Goal: Task Accomplishment & Management: Manage account settings

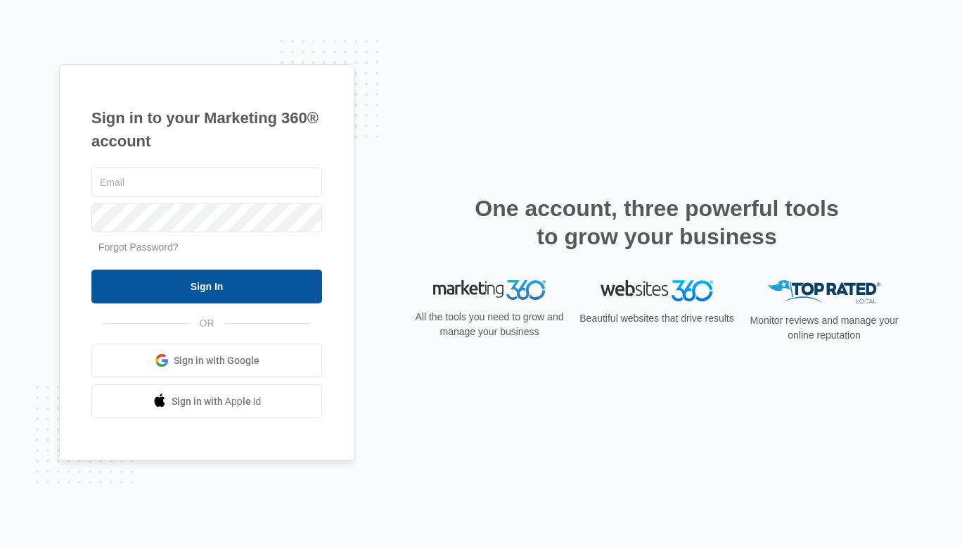
type input "[EMAIL_ADDRESS][DOMAIN_NAME]"
click at [188, 277] on input "Sign In" at bounding box center [206, 286] width 231 height 34
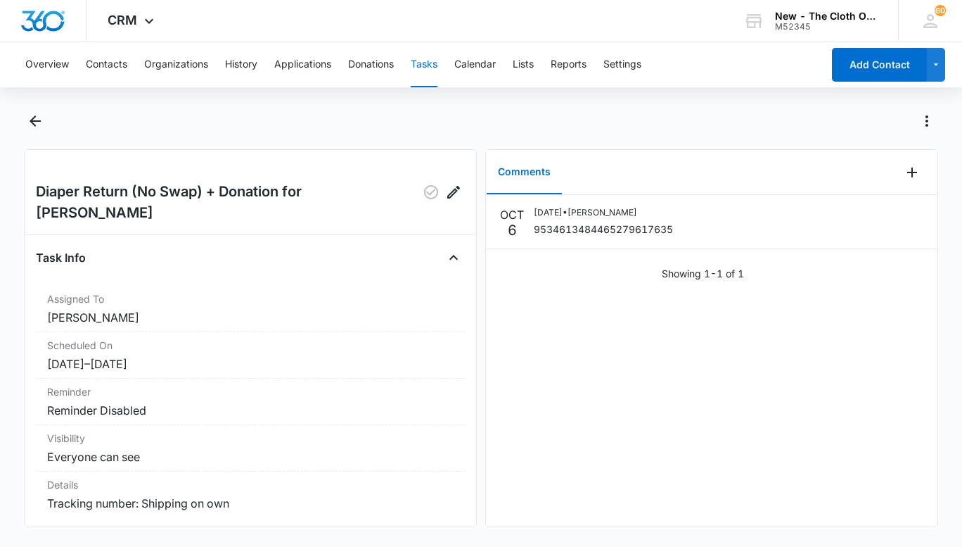
click at [188, 291] on dt "Assigned To" at bounding box center [250, 298] width 407 height 15
click at [437, 64] on button "Tasks" at bounding box center [424, 64] width 27 height 45
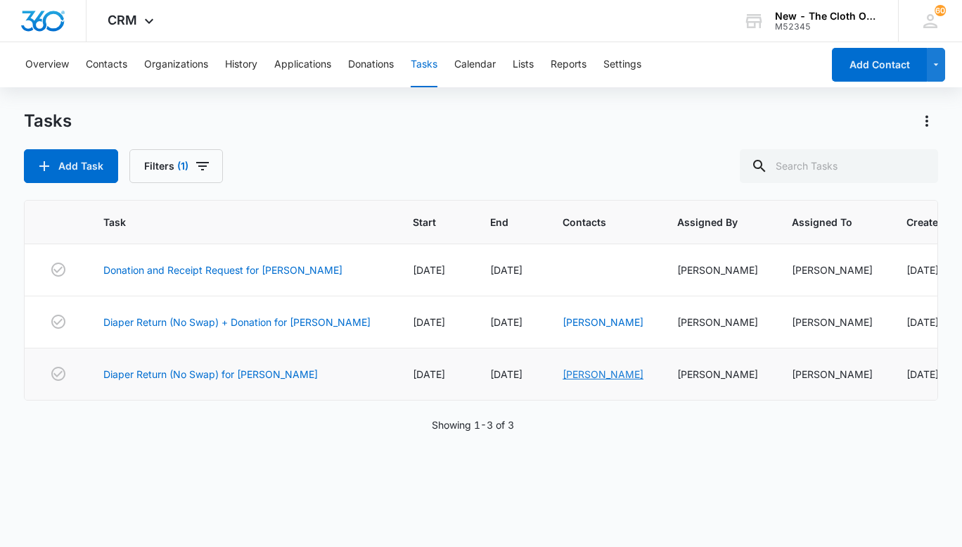
click at [594, 371] on link "[PERSON_NAME]" at bounding box center [603, 374] width 81 height 12
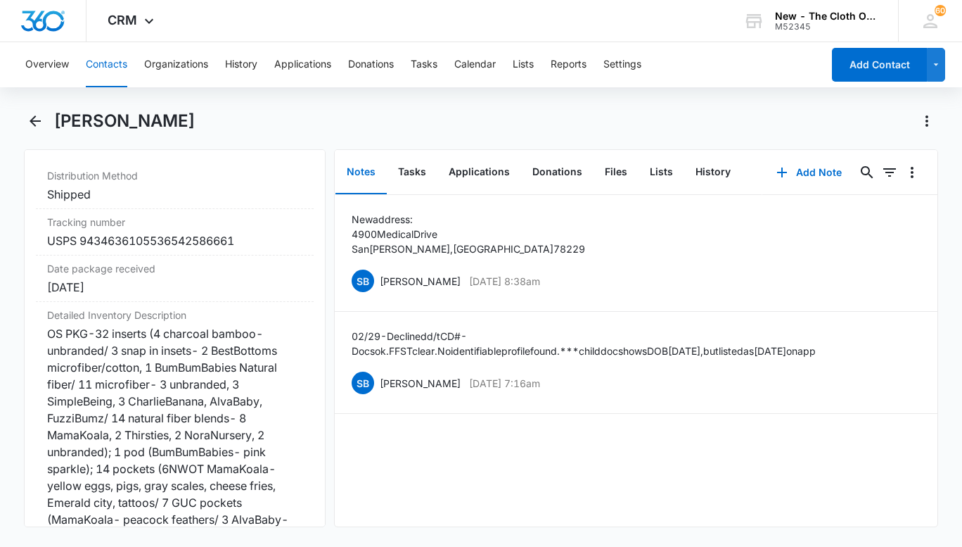
scroll to position [3399, 0]
click at [60, 439] on div "OS PKG-32 inserts (4 charcoal bamboo- unbranded/ 3 snap in insets- 2 BestBottom…" at bounding box center [174, 476] width 255 height 304
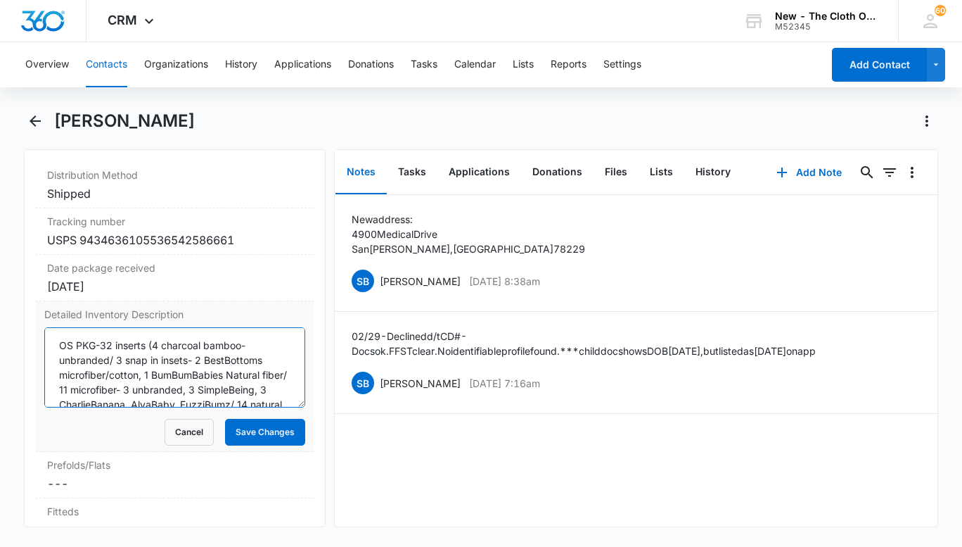
click at [58, 340] on textarea "OS PKG-32 inserts (4 charcoal bamboo- unbranded/ 3 snap in insets- 2 BestBottom…" at bounding box center [174, 367] width 261 height 80
type textarea "ALL RETURNED 10/7/2025 OS PKG-32 inserts (4 charcoal bamboo- unbranded/ 3 snap …"
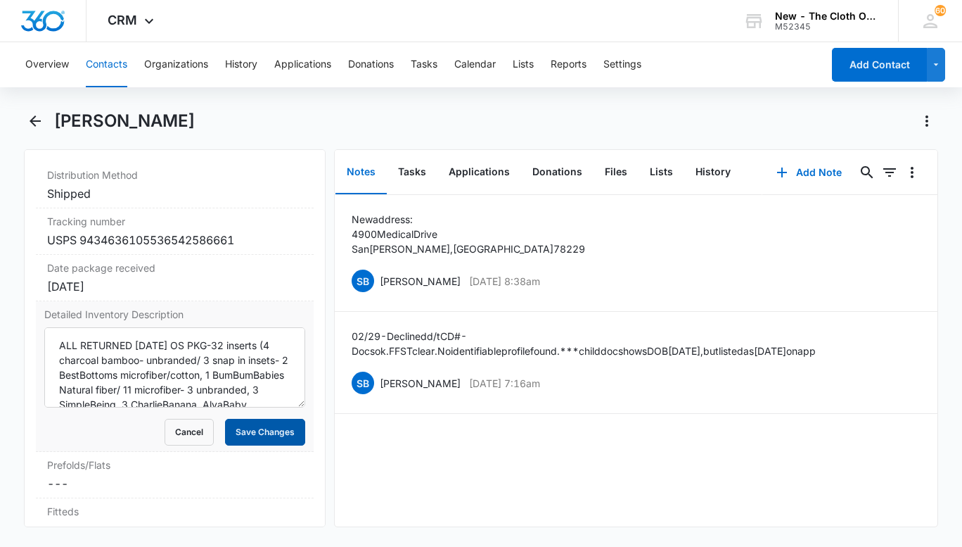
click at [263, 422] on button "Save Changes" at bounding box center [265, 432] width 80 height 27
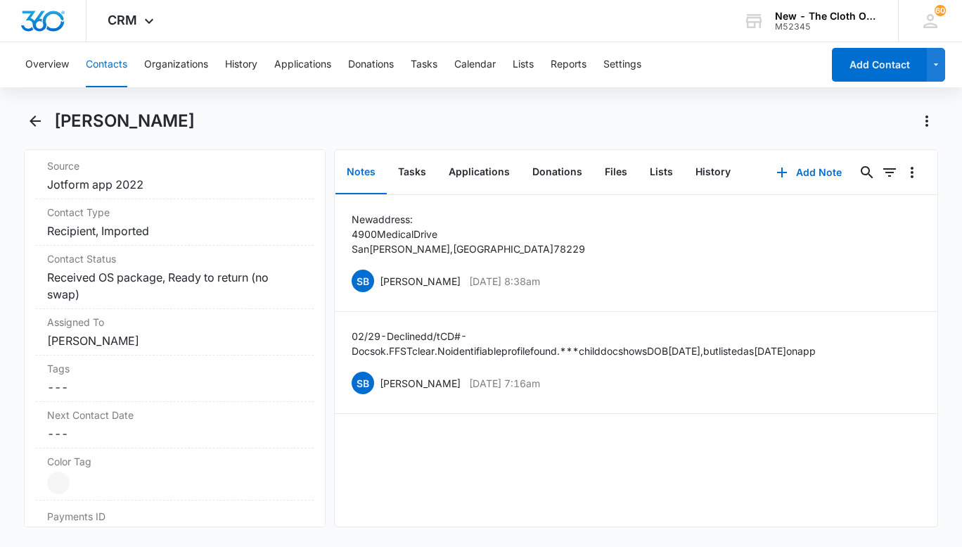
scroll to position [585, 0]
click at [183, 238] on div "Contact Type Cancel Save Changes Recipient, Imported" at bounding box center [175, 221] width 278 height 46
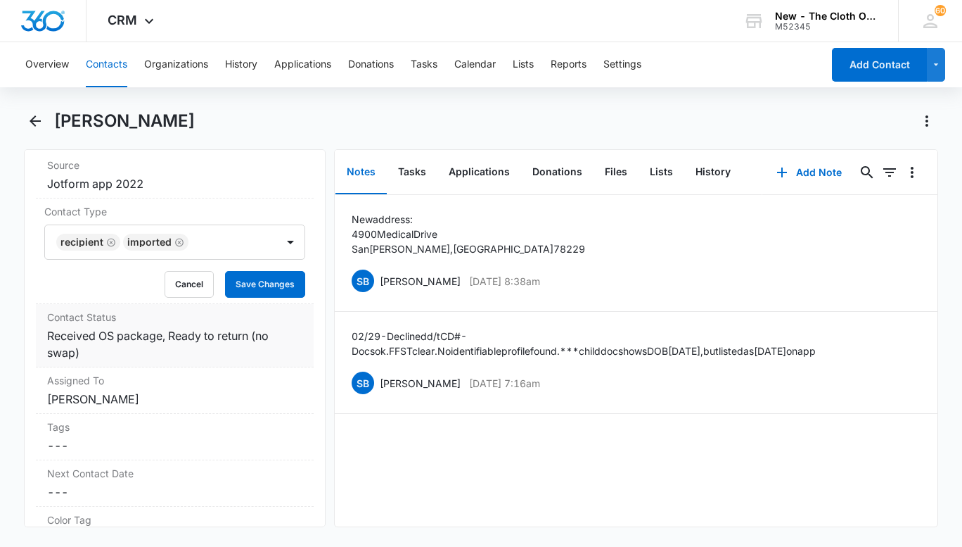
click at [245, 348] on dd "Cancel Save Changes Received OS package, Ready to return (no swap)" at bounding box center [174, 344] width 255 height 34
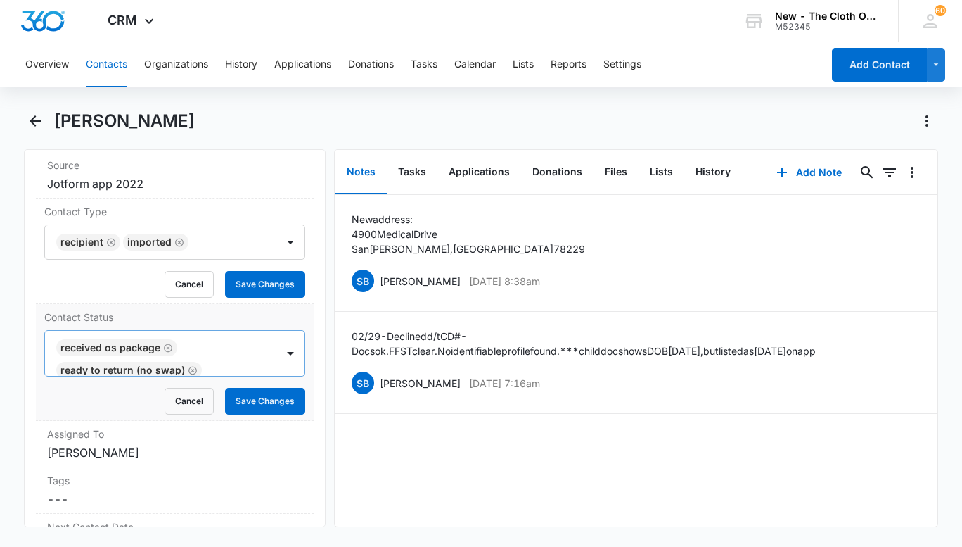
click at [164, 347] on icon "Remove Received OS package" at bounding box center [168, 347] width 8 height 8
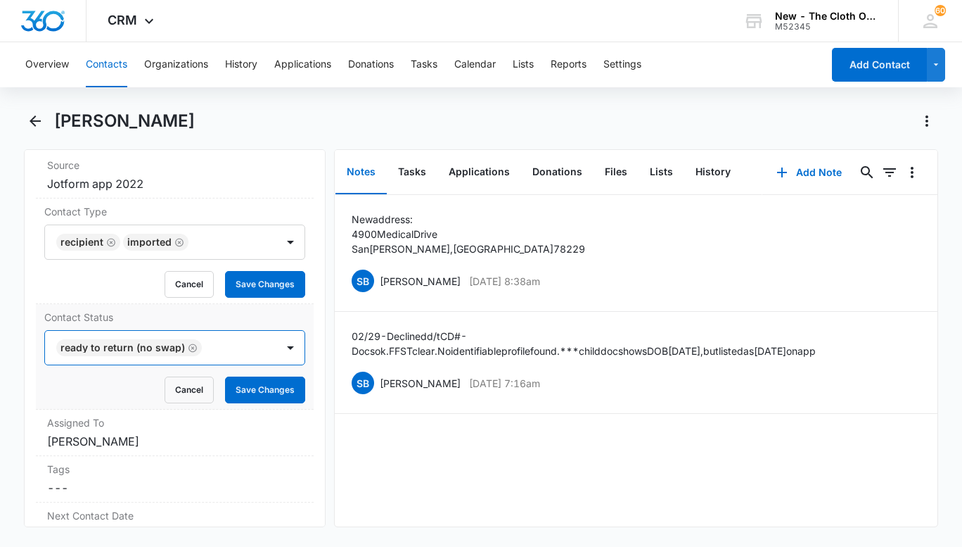
click at [193, 344] on icon "Remove Ready to return (no swap)" at bounding box center [193, 348] width 10 height 11
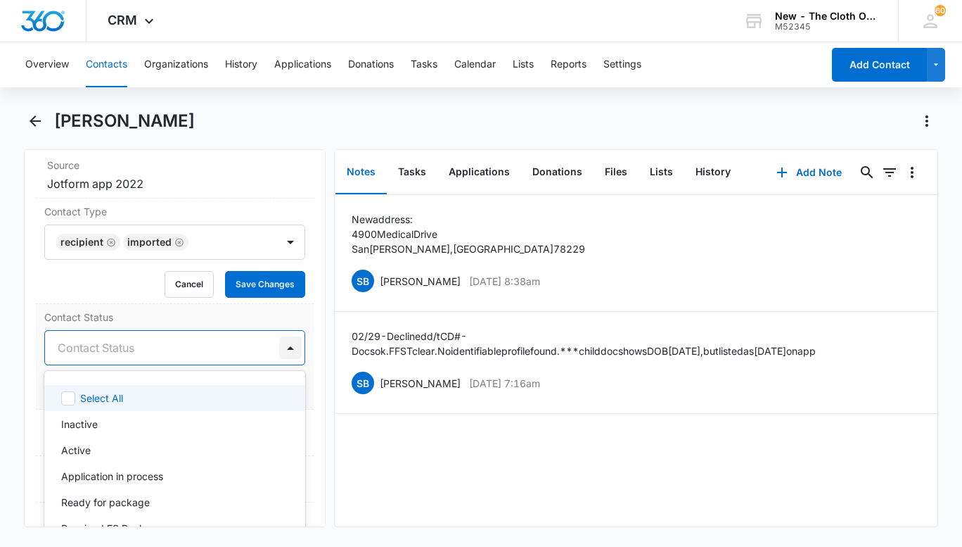
click at [284, 345] on div at bounding box center [290, 347] width 23 height 23
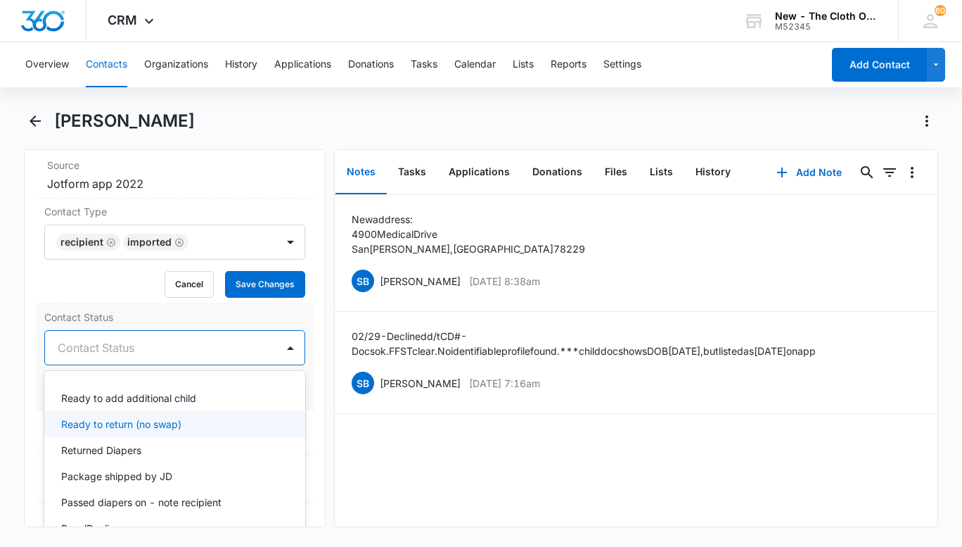
scroll to position [236, 0]
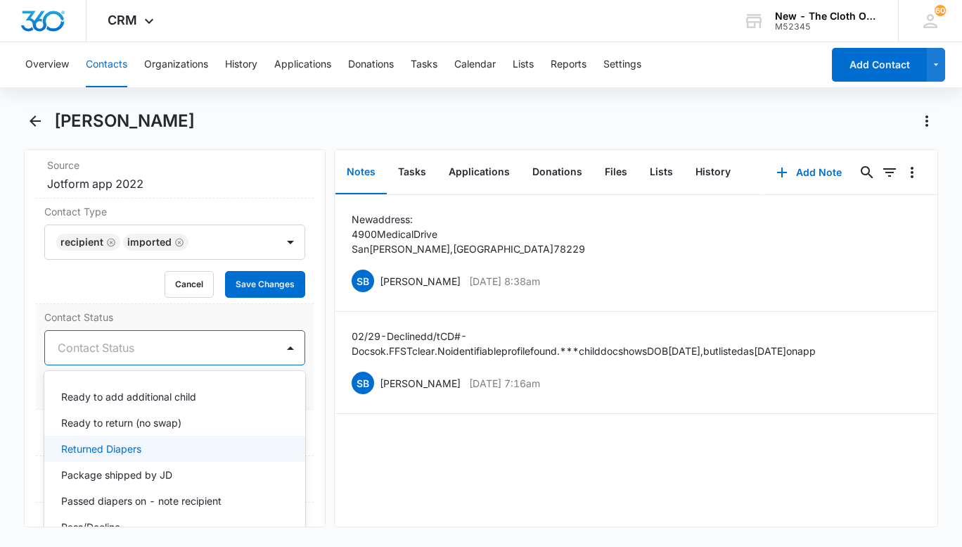
click at [111, 451] on p "Returned Diapers" at bounding box center [101, 448] width 80 height 15
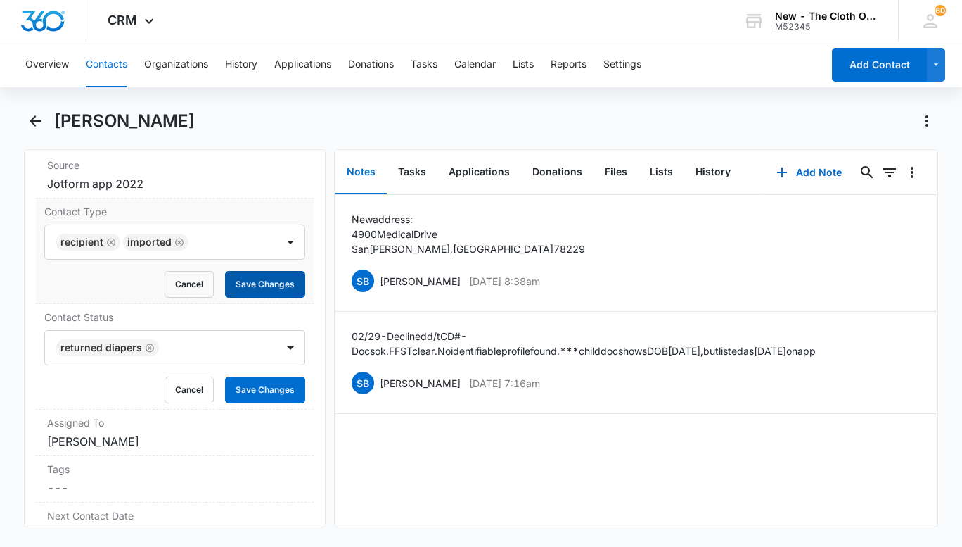
click at [269, 280] on button "Save Changes" at bounding box center [265, 284] width 80 height 27
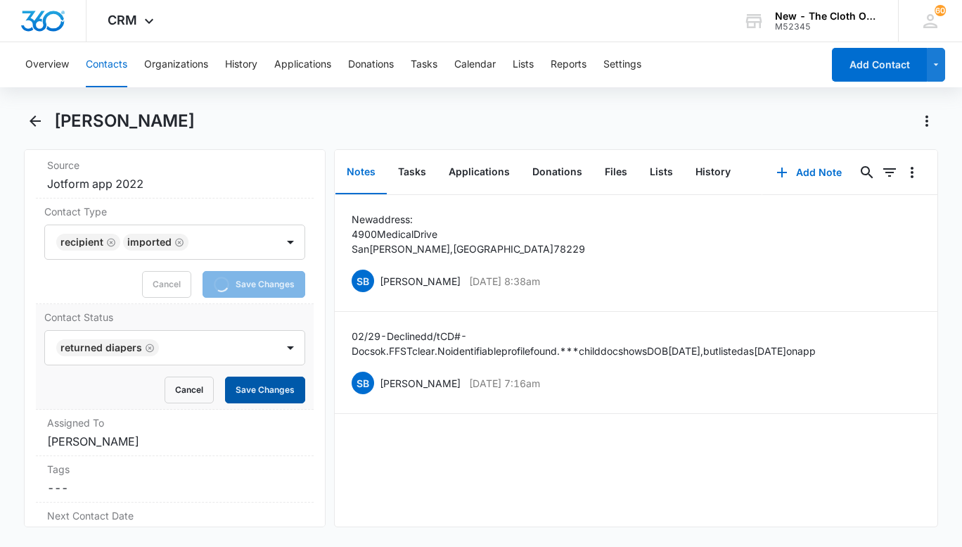
click at [270, 391] on button "Save Changes" at bounding box center [265, 389] width 80 height 27
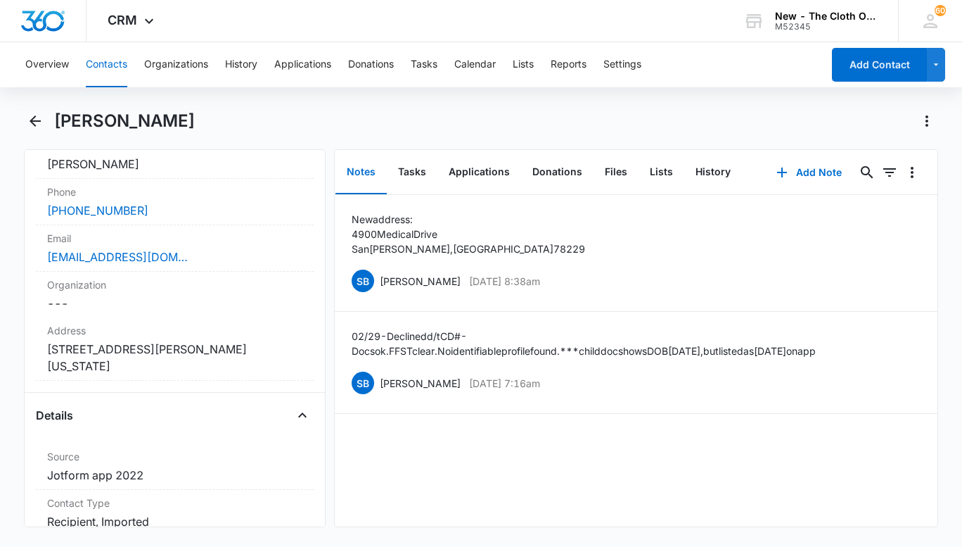
scroll to position [278, 0]
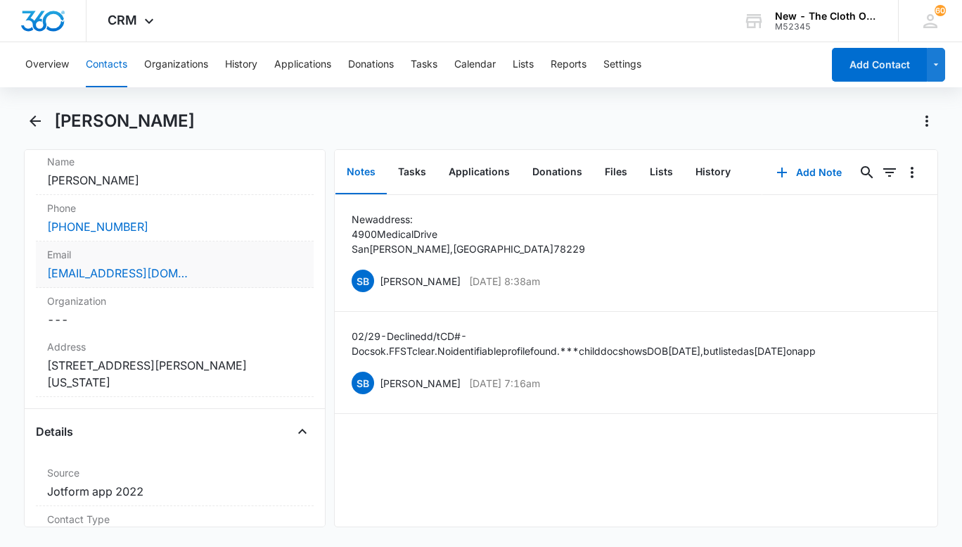
click at [222, 281] on div "Email Cancel Save Changes aasifkaleemi@gmail.com" at bounding box center [175, 264] width 278 height 46
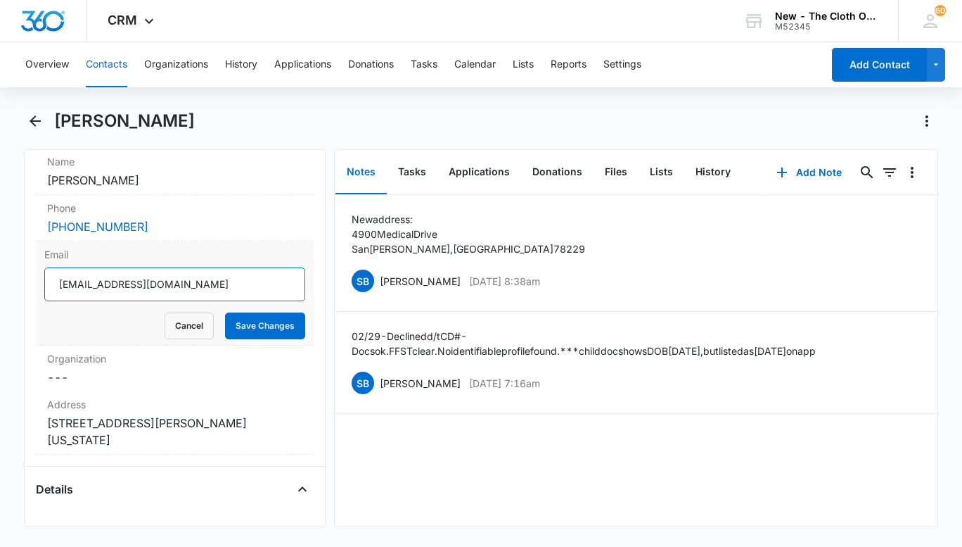
click at [222, 281] on input "aasifkaleemi@gmail.com" at bounding box center [174, 284] width 261 height 34
click at [417, 65] on button "Tasks" at bounding box center [424, 64] width 27 height 45
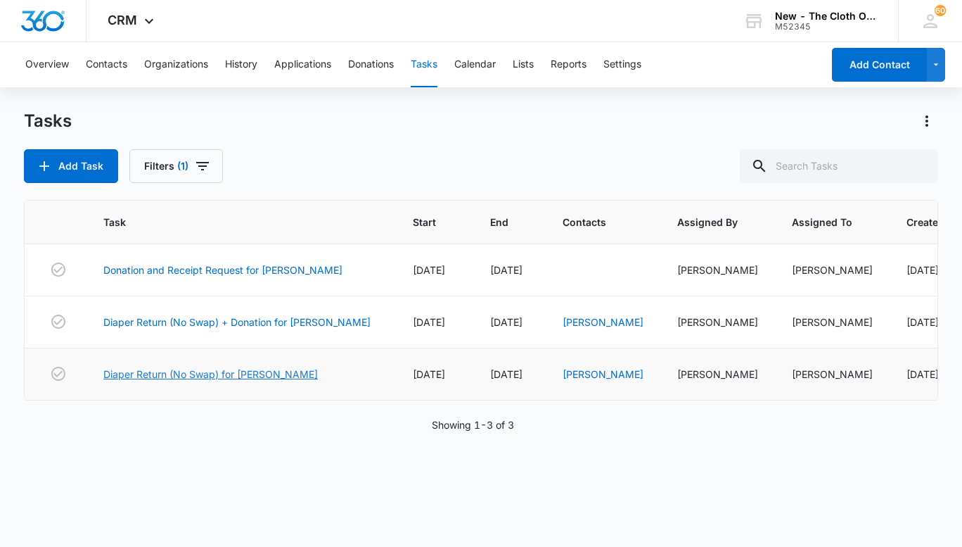
click at [135, 378] on link "Diaper Return (No Swap) for [PERSON_NAME]" at bounding box center [210, 373] width 215 height 15
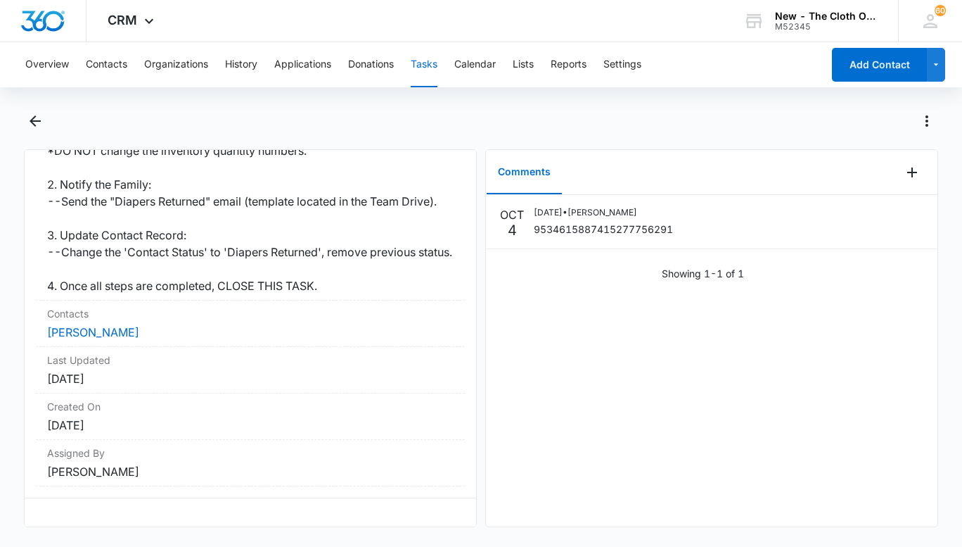
scroll to position [538, 0]
click at [421, 70] on button "Tasks" at bounding box center [424, 64] width 27 height 45
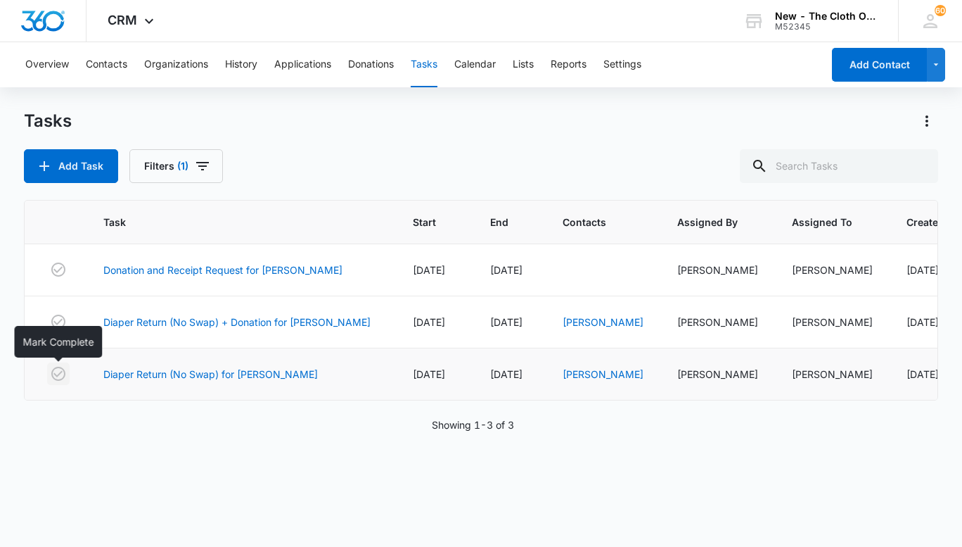
click at [60, 368] on icon "button" at bounding box center [58, 373] width 14 height 14
